Goal: Task Accomplishment & Management: Complete application form

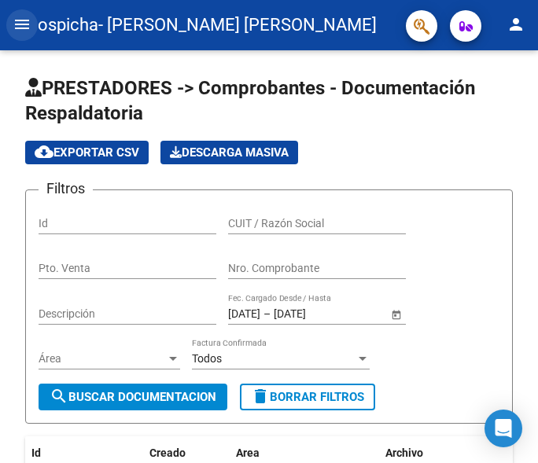
click at [20, 24] on mat-icon "menu" at bounding box center [22, 24] width 19 height 19
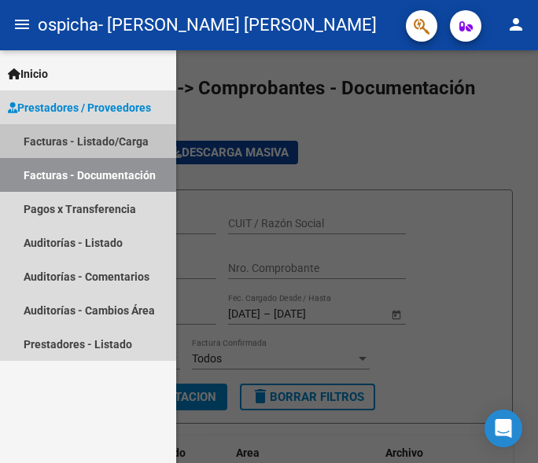
click at [63, 141] on link "Facturas - Listado/Carga" at bounding box center [88, 141] width 176 height 34
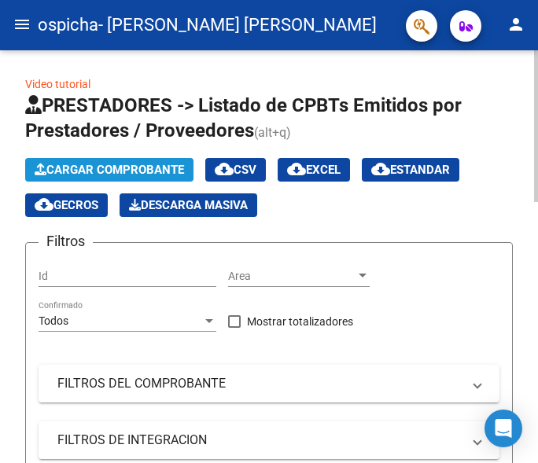
click at [79, 168] on span "Cargar Comprobante" at bounding box center [109, 170] width 149 height 14
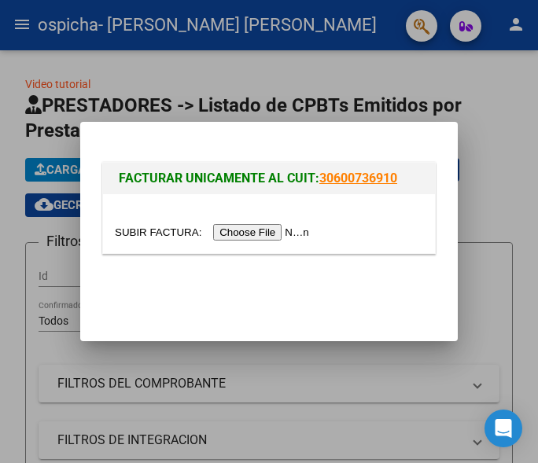
click at [154, 230] on input "file" at bounding box center [214, 232] width 199 height 17
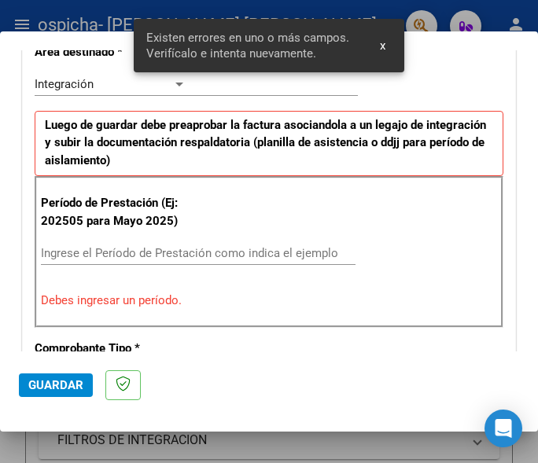
scroll to position [379, 0]
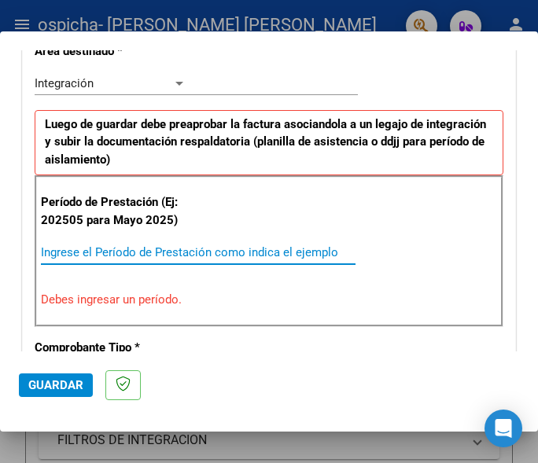
click at [87, 260] on input "Ingrese el Período de Prestación como indica el ejemplo" at bounding box center [115, 252] width 148 height 14
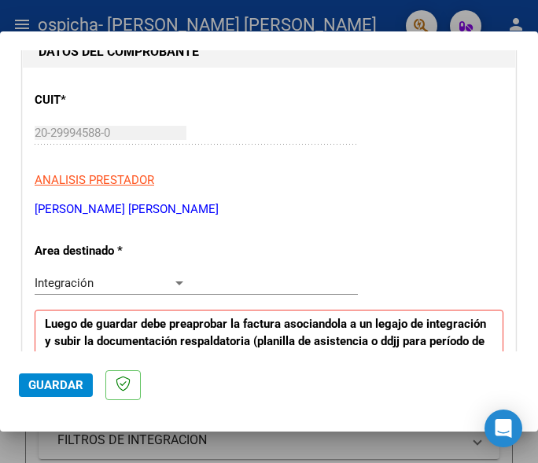
scroll to position [294, 0]
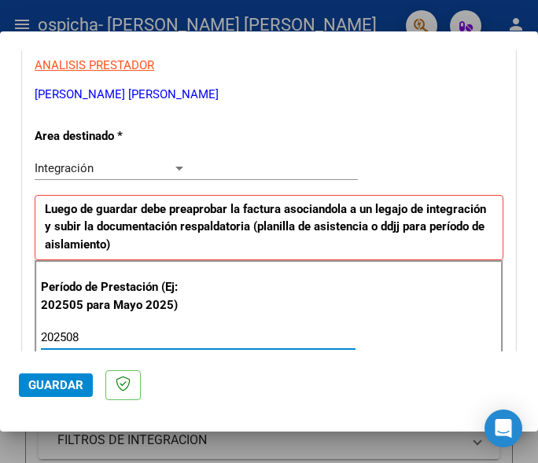
type input "202508"
click at [177, 165] on div at bounding box center [179, 168] width 14 height 13
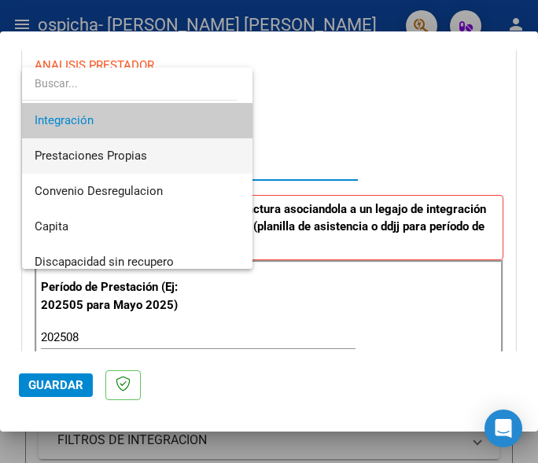
scroll to position [117, 0]
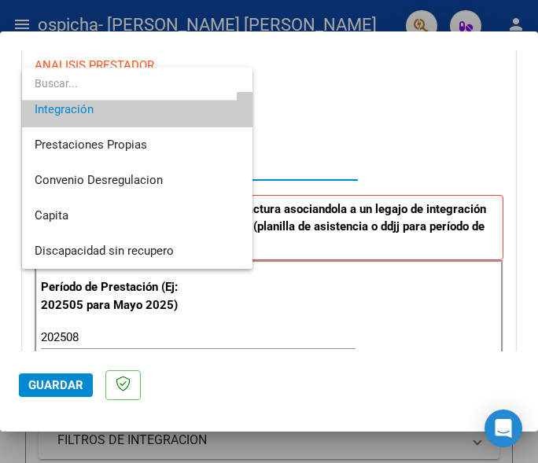
click at [413, 135] on div at bounding box center [269, 231] width 538 height 463
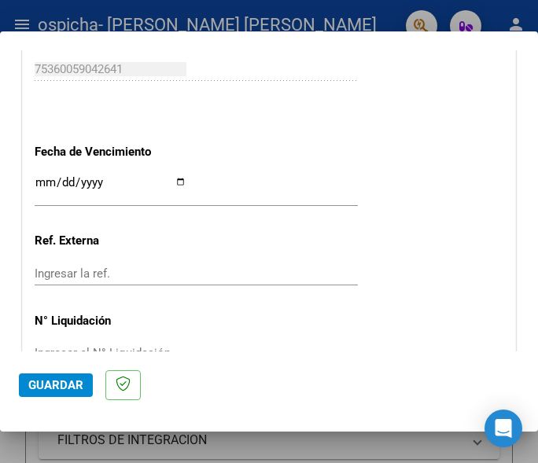
scroll to position [1144, 0]
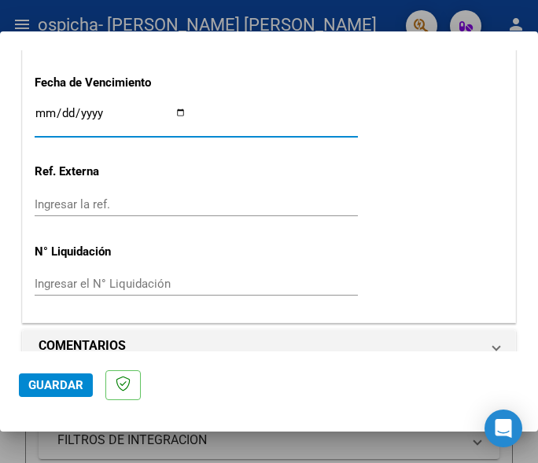
click at [172, 120] on input "Ingresar la fecha" at bounding box center [111, 119] width 152 height 25
click at [173, 127] on input "Ingresar la fecha" at bounding box center [111, 119] width 152 height 25
type input "[DATE]"
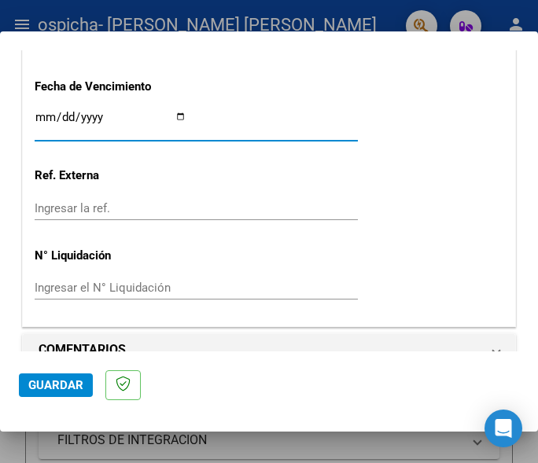
scroll to position [1165, 0]
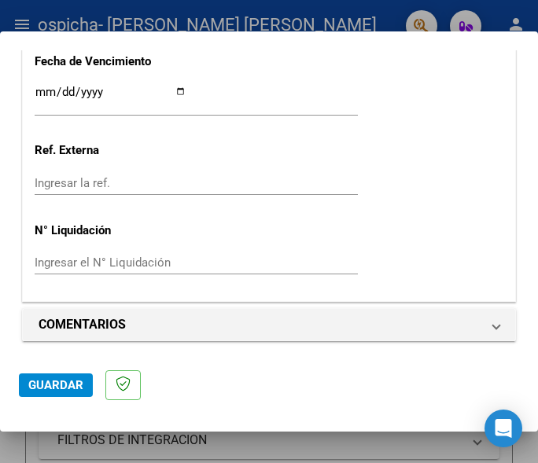
click at [47, 389] on span "Guardar" at bounding box center [55, 385] width 55 height 14
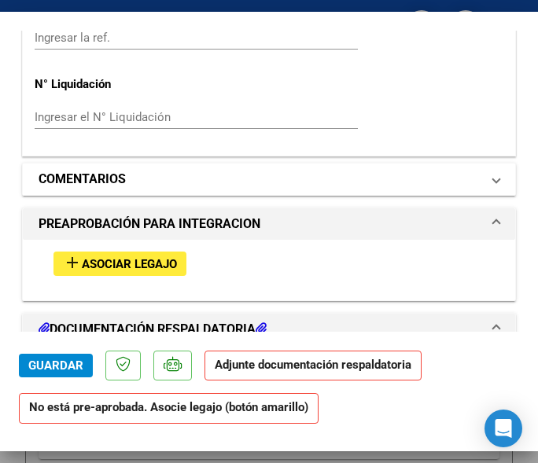
scroll to position [1275, 0]
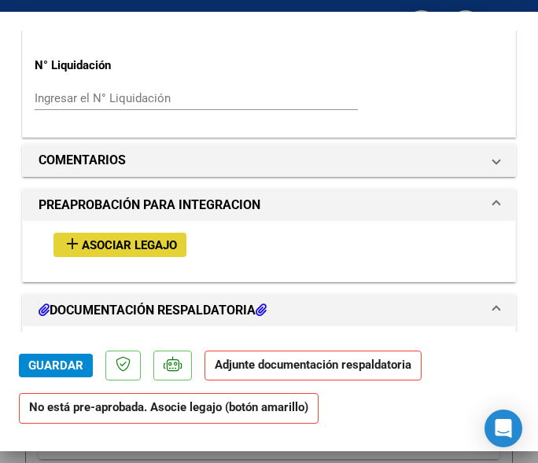
click at [110, 245] on span "Asociar Legajo" at bounding box center [129, 245] width 95 height 14
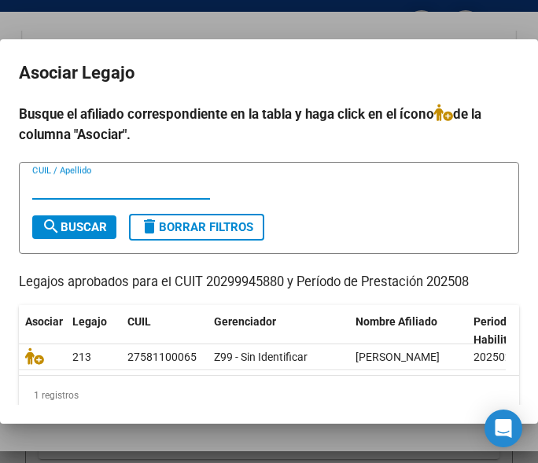
click at [87, 190] on input "CUIL / Apellido" at bounding box center [121, 187] width 178 height 14
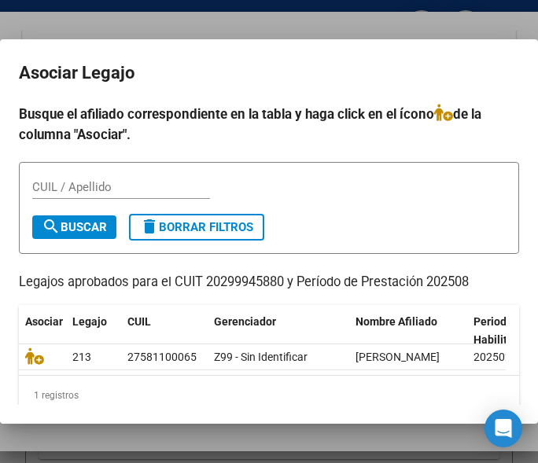
click at [222, 144] on h4 "Busque el afiliado correspondiente en la tabla y haga click en el ícono de la c…" at bounding box center [269, 124] width 500 height 41
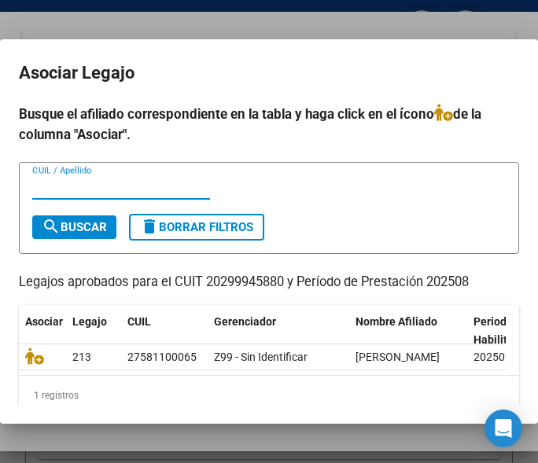
paste input "27581100065"
type input "27581100065"
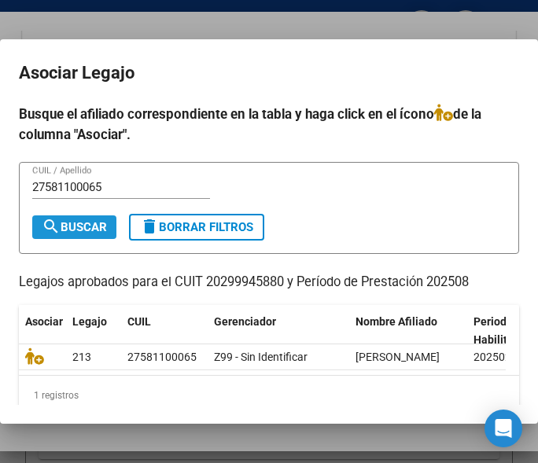
click at [94, 228] on span "search Buscar" at bounding box center [74, 227] width 65 height 14
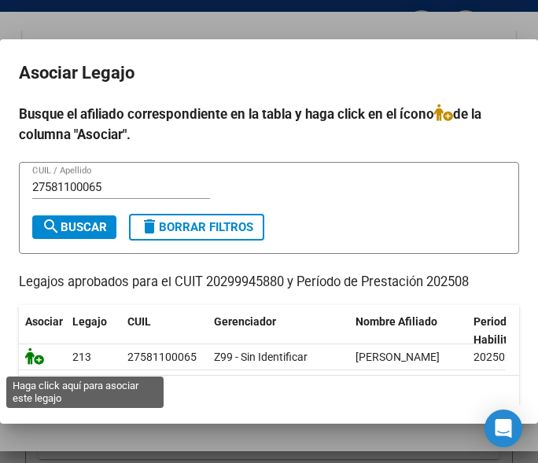
click at [36, 365] on icon at bounding box center [34, 356] width 19 height 17
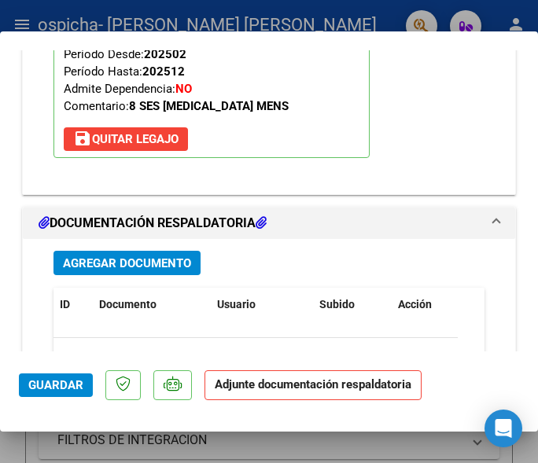
scroll to position [1673, 0]
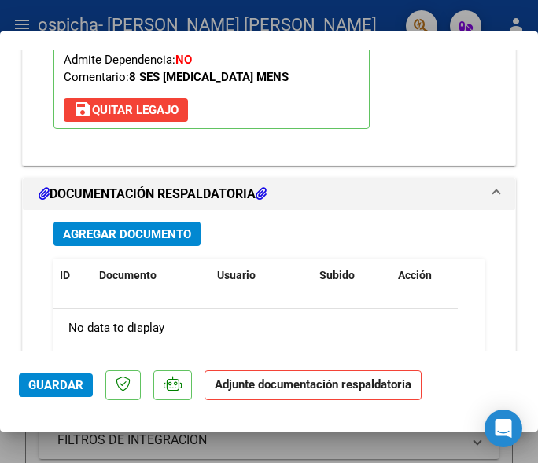
click at [134, 236] on span "Agregar Documento" at bounding box center [127, 234] width 128 height 14
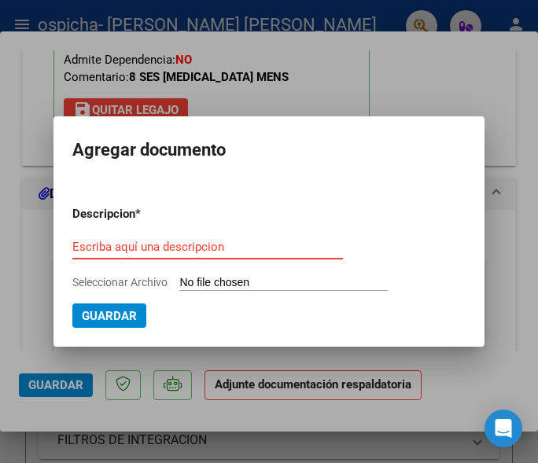
paste input "Planilla asistencia"
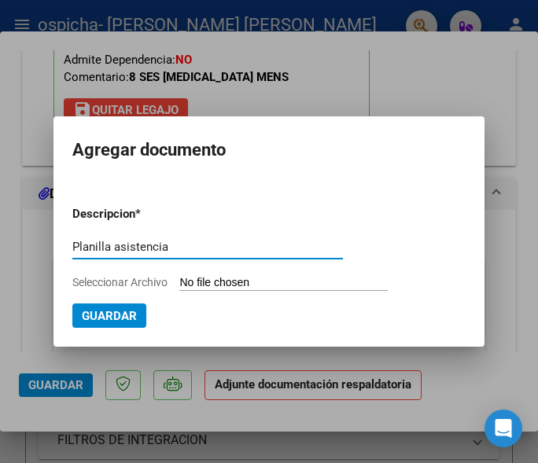
type input "Planilla asistencia"
click at [205, 280] on input "Seleccionar Archivo" at bounding box center [283, 283] width 208 height 15
type input "C:\fakepath\Asistencia agosto.pdf"
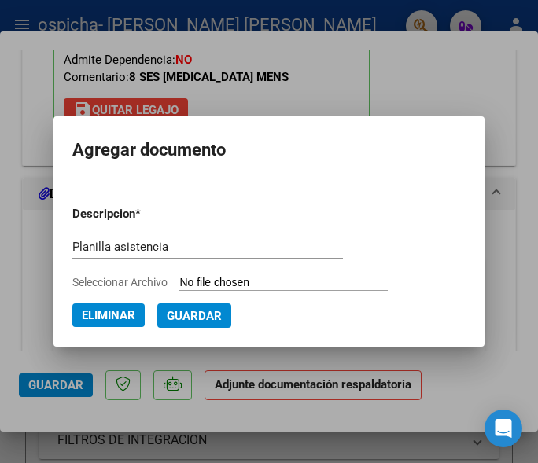
click at [193, 319] on span "Guardar" at bounding box center [194, 316] width 55 height 14
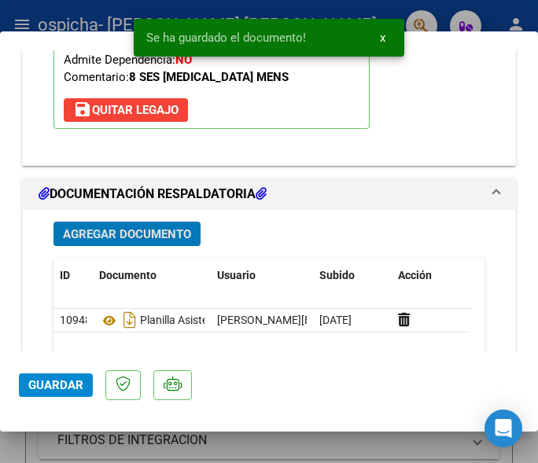
click at [124, 229] on span "Agregar Documento" at bounding box center [127, 234] width 128 height 14
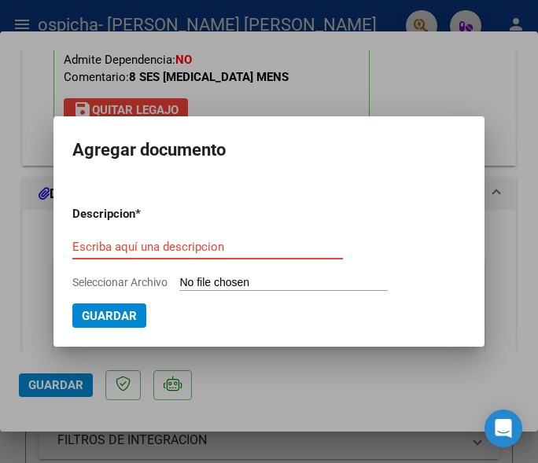
paste input "Autorización"
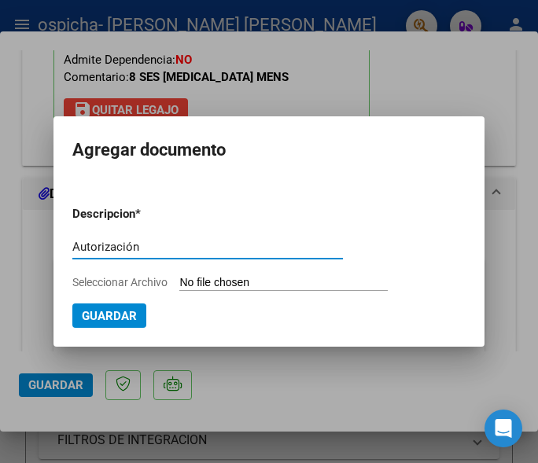
type input "Autorización"
click at [208, 276] on input "Seleccionar Archivo" at bounding box center [283, 283] width 208 height 15
type input "C:\fakepath\Autorización 2025.pdf"
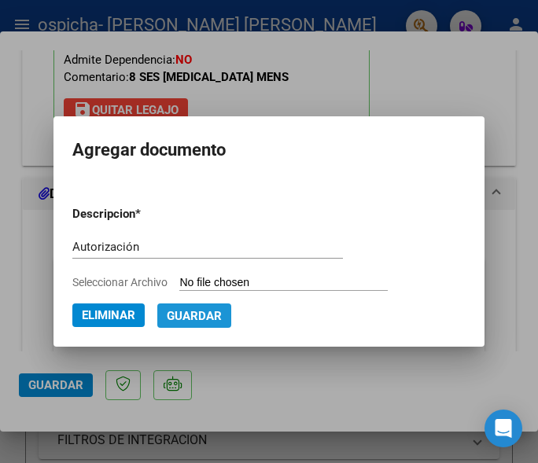
click at [201, 320] on span "Guardar" at bounding box center [194, 316] width 55 height 14
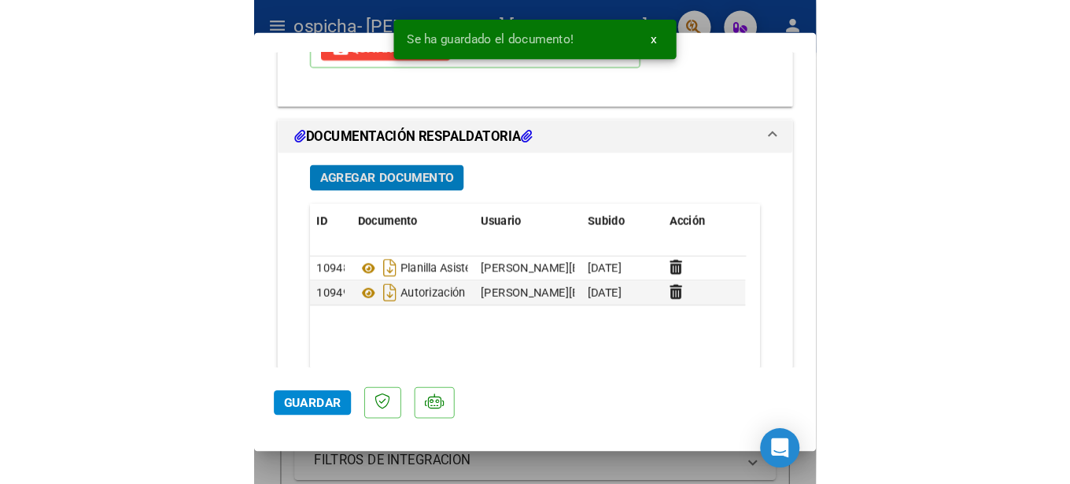
scroll to position [1843, 0]
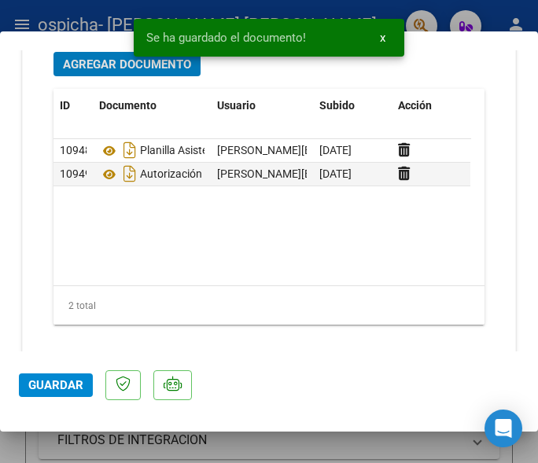
drag, startPoint x: 52, startPoint y: 384, endPoint x: 74, endPoint y: 362, distance: 31.2
click at [52, 385] on span "Guardar" at bounding box center [55, 385] width 55 height 14
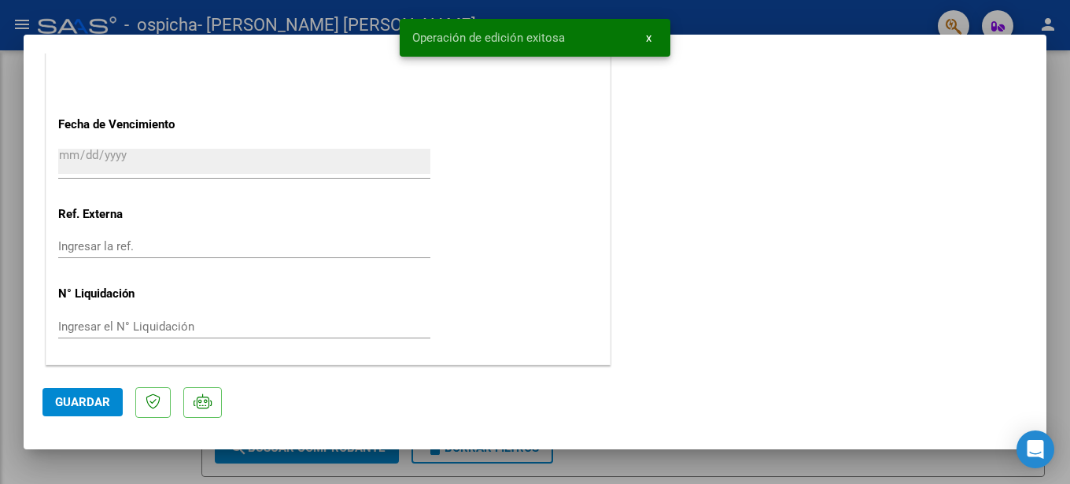
scroll to position [1075, 0]
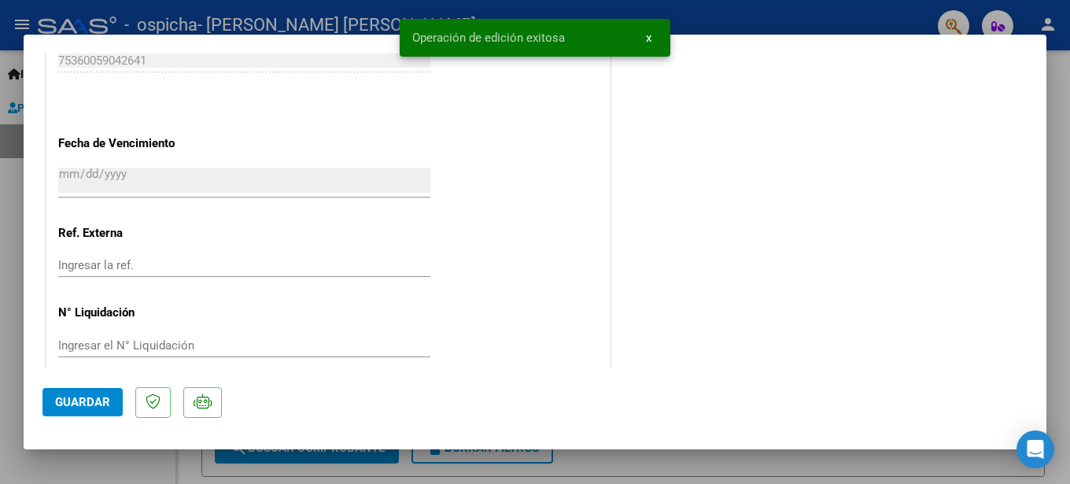
click at [0, 284] on div at bounding box center [535, 242] width 1070 height 484
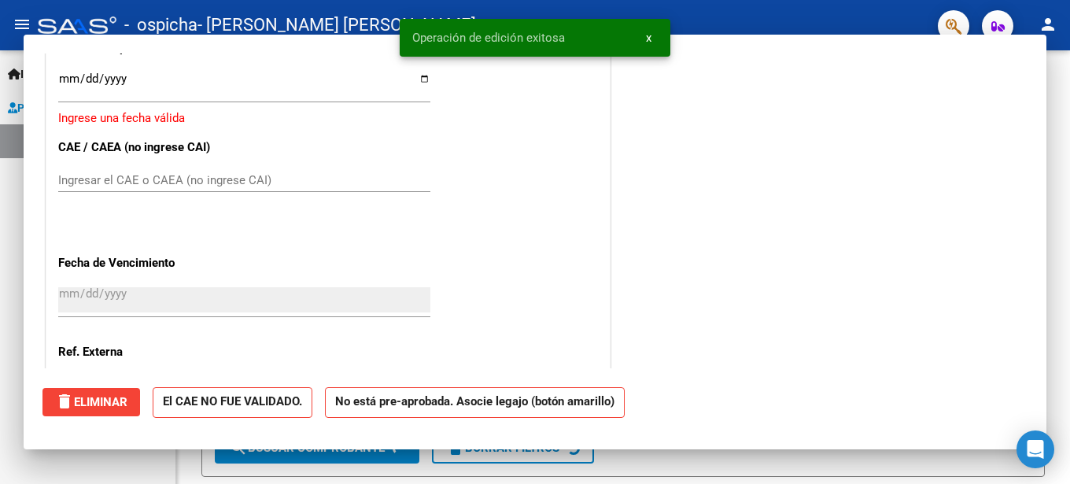
scroll to position [0, 0]
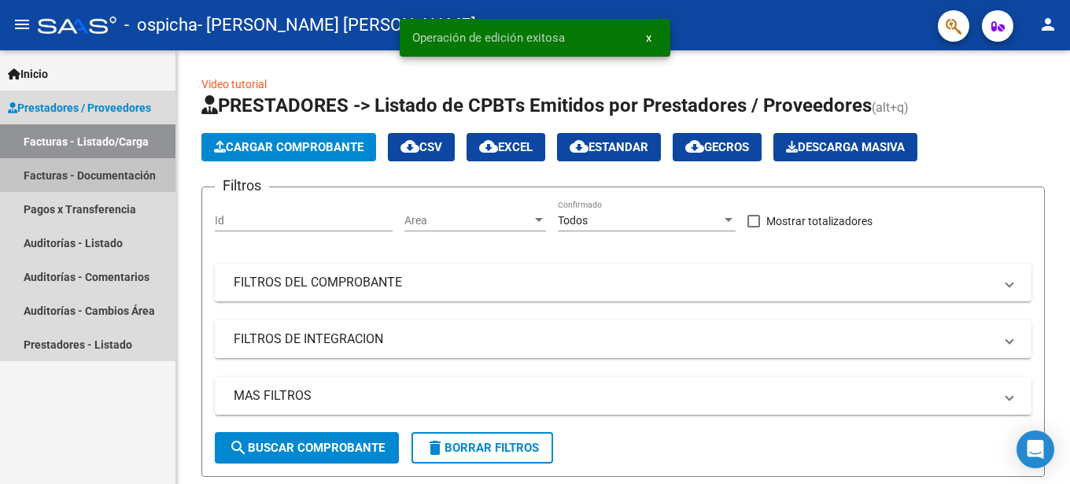
click at [86, 168] on link "Facturas - Documentación" at bounding box center [87, 175] width 175 height 34
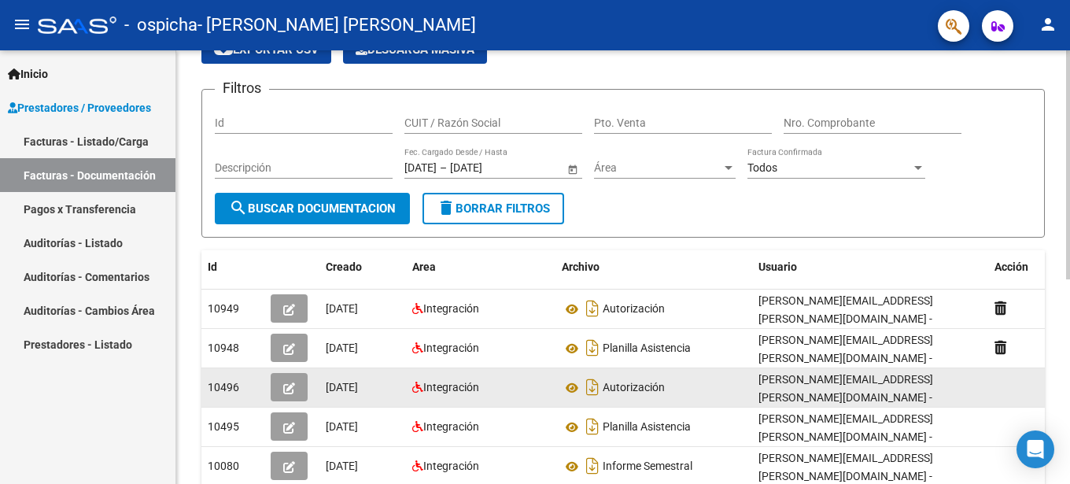
scroll to position [161, 0]
